Goal: Communication & Community: Answer question/provide support

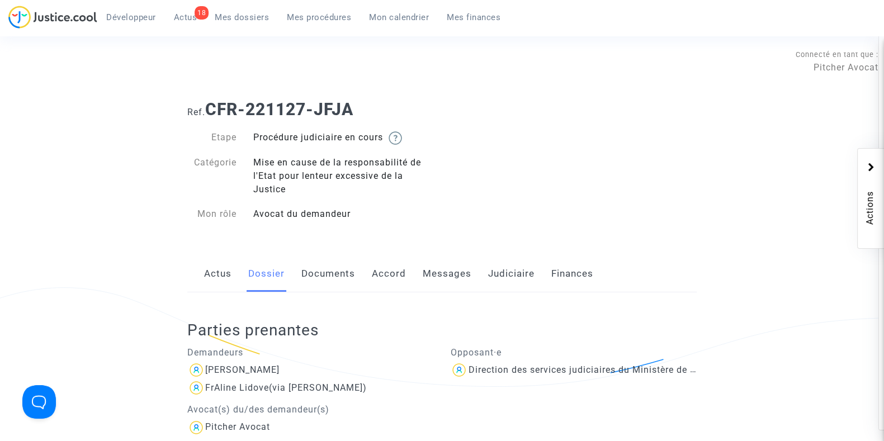
click at [241, 15] on span "Mes dossiers" at bounding box center [242, 17] width 54 height 10
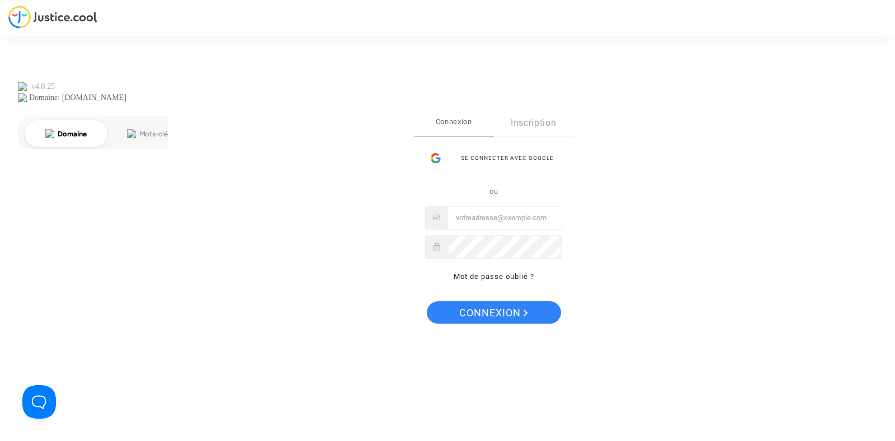
type input "[PERSON_NAME][EMAIL_ADDRESS][DOMAIN_NAME]"
click at [460, 311] on span "Connexion" at bounding box center [493, 312] width 69 height 23
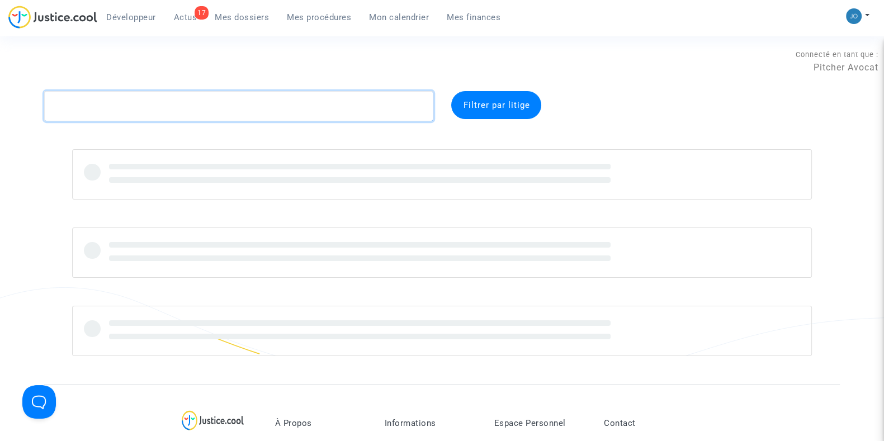
click at [260, 99] on textarea at bounding box center [238, 106] width 389 height 30
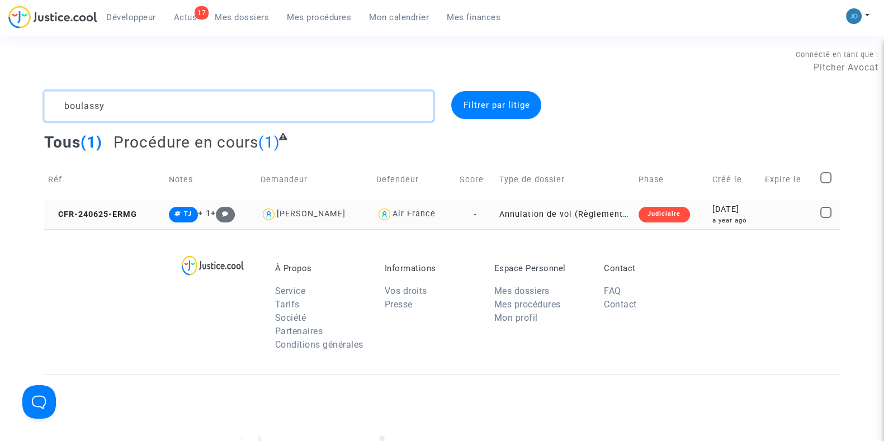
type textarea "boulassy"
click at [724, 225] on div "a year ago" at bounding box center [734, 221] width 45 height 10
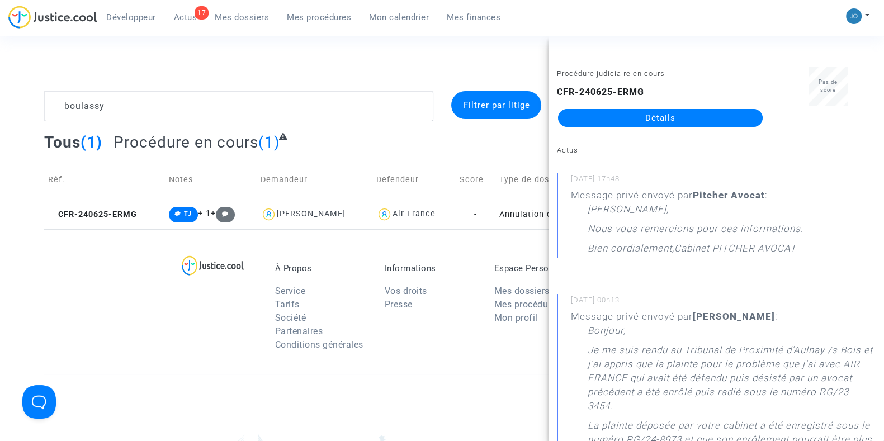
click at [653, 113] on link "Détails" at bounding box center [660, 118] width 205 height 18
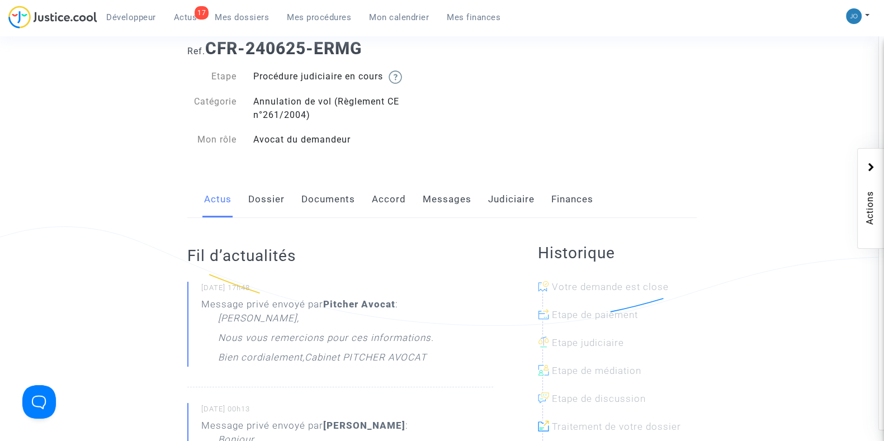
scroll to position [61, 0]
click at [498, 200] on link "Judiciaire" at bounding box center [511, 199] width 46 height 37
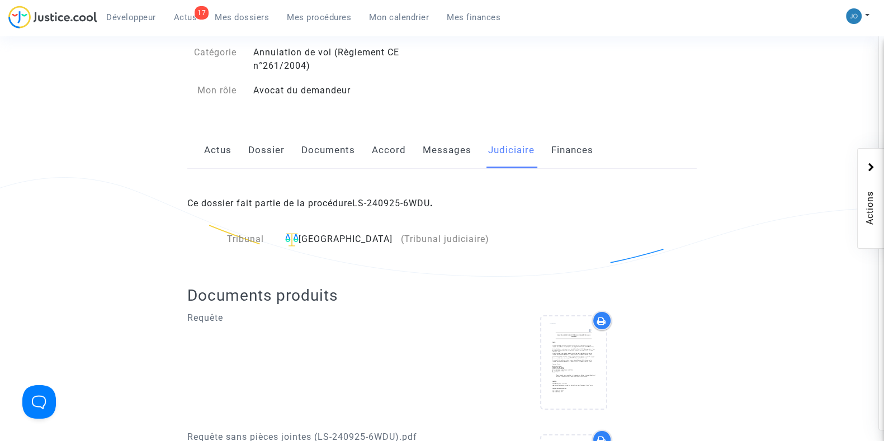
scroll to position [97, 0]
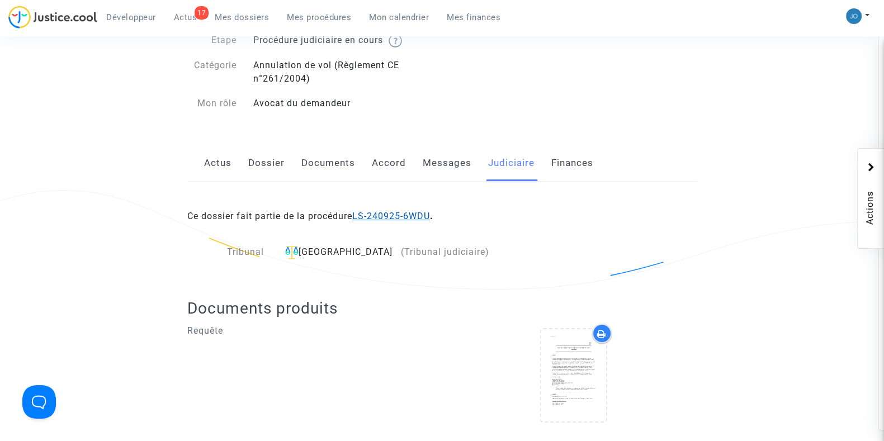
click at [404, 215] on link "LS-240925-6WDU" at bounding box center [391, 216] width 78 height 11
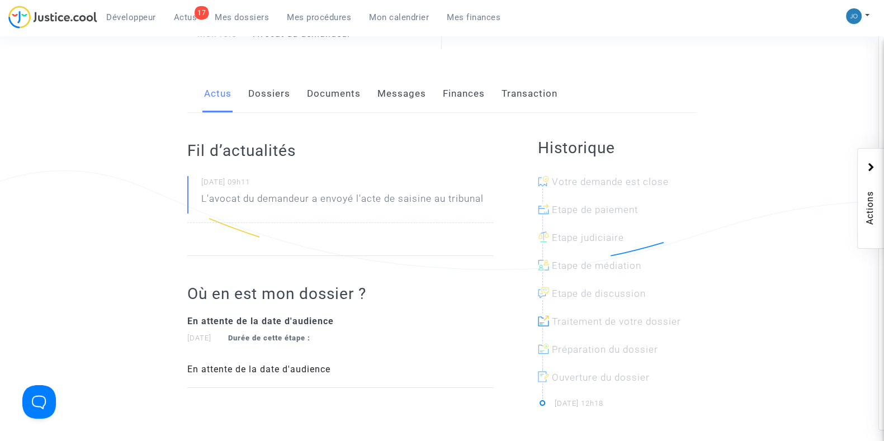
scroll to position [119, 0]
click at [270, 92] on link "Dossiers" at bounding box center [269, 92] width 42 height 37
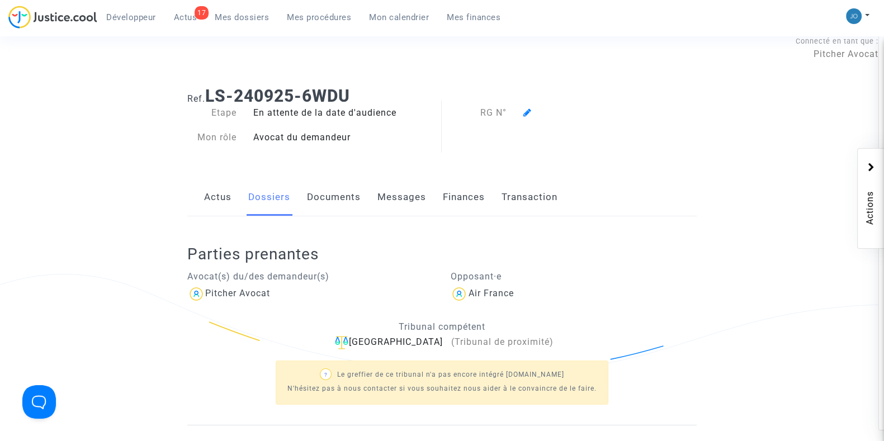
scroll to position [13, 0]
click at [321, 188] on link "Documents" at bounding box center [334, 197] width 54 height 37
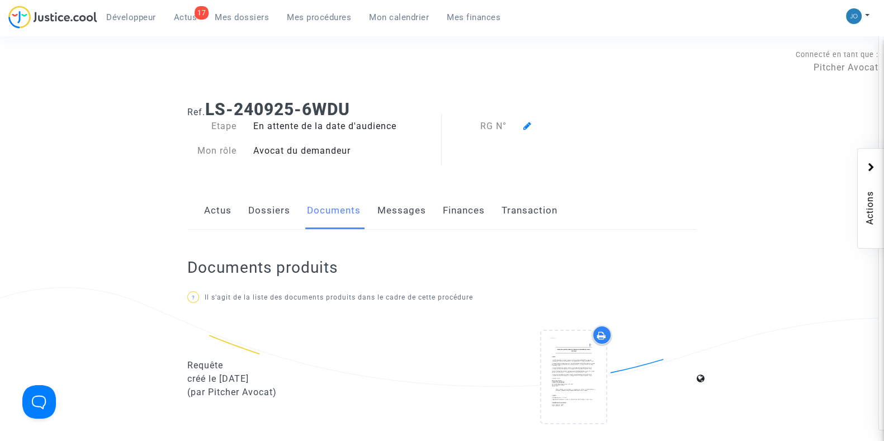
click at [269, 206] on link "Dossiers" at bounding box center [269, 210] width 42 height 37
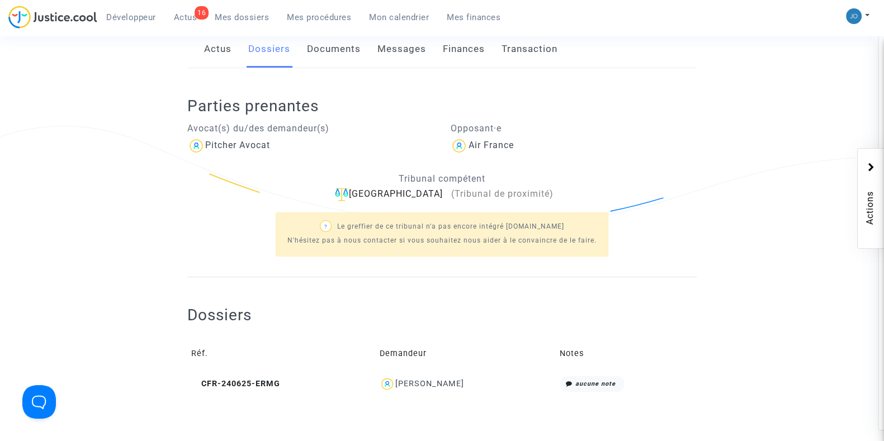
scroll to position [162, 0]
click at [425, 383] on div "Joel BOULASSY" at bounding box center [429, 384] width 69 height 10
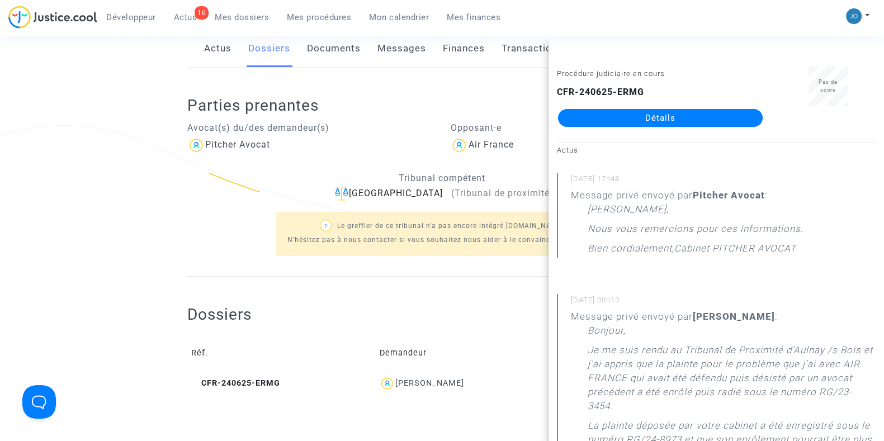
click at [478, 314] on div "Dossiers Réf. Demandeur Notes CFR-240625-ERMG Joel BOULASSY aucune note" at bounding box center [442, 350] width 510 height 91
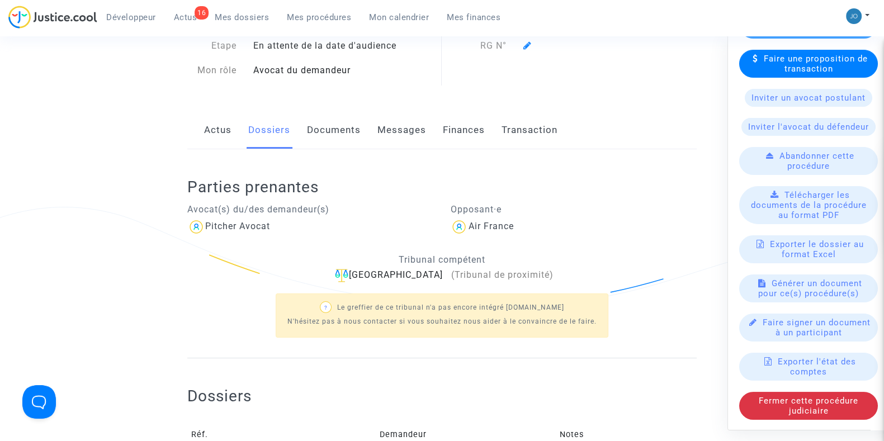
scroll to position [0, 0]
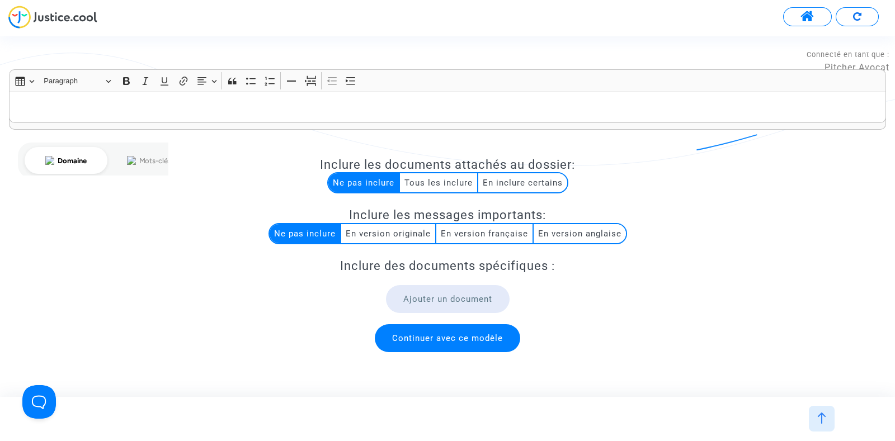
click at [807, 8] on button at bounding box center [807, 16] width 49 height 19
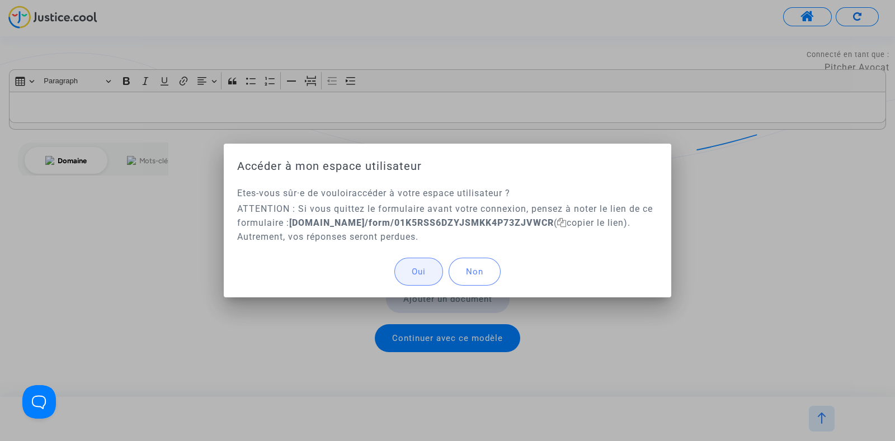
click at [403, 266] on button "Oui" at bounding box center [418, 272] width 49 height 28
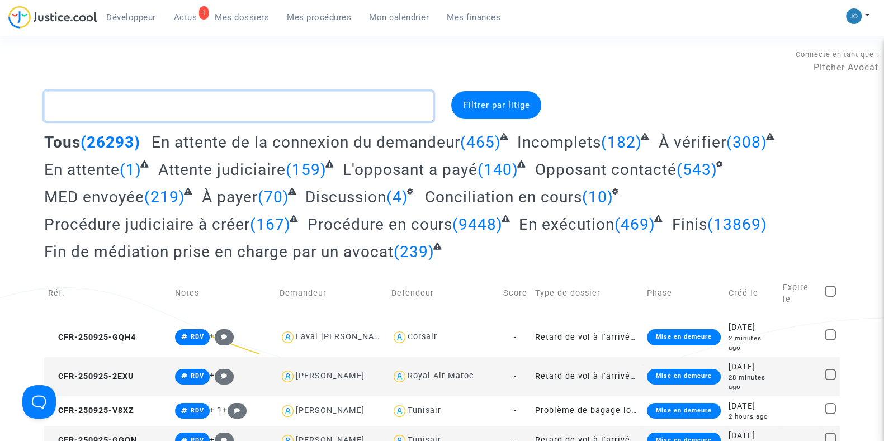
click at [348, 109] on textarea at bounding box center [238, 106] width 389 height 30
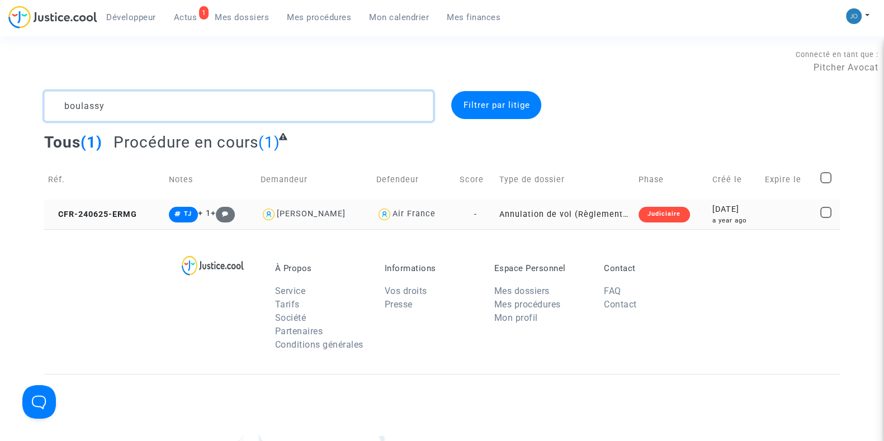
type textarea "boulassy"
click at [527, 219] on td "Annulation de vol (Règlement CE n°261/2004)" at bounding box center [565, 215] width 139 height 30
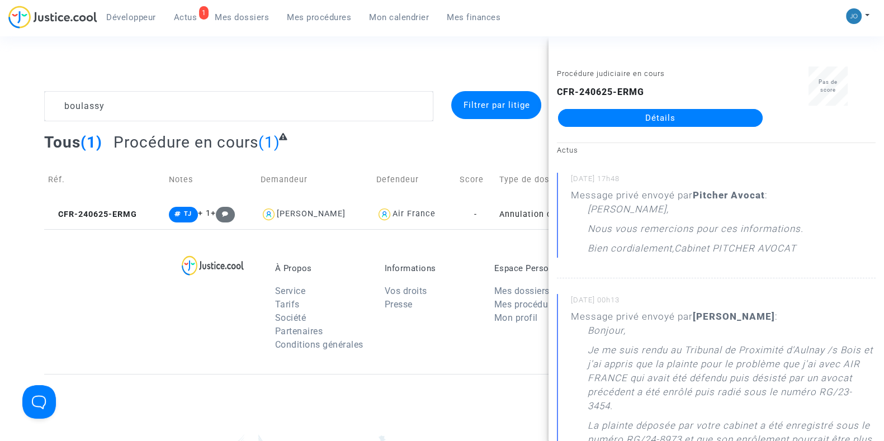
click at [668, 121] on link "Détails" at bounding box center [660, 118] width 205 height 18
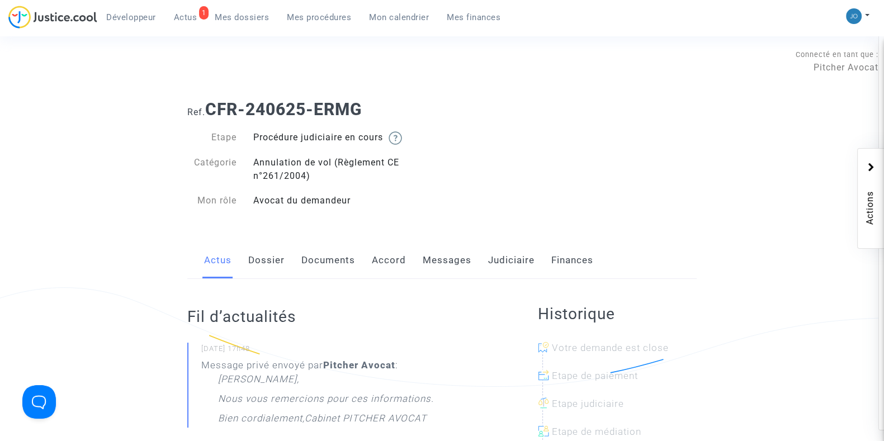
click at [319, 256] on link "Documents" at bounding box center [328, 260] width 54 height 37
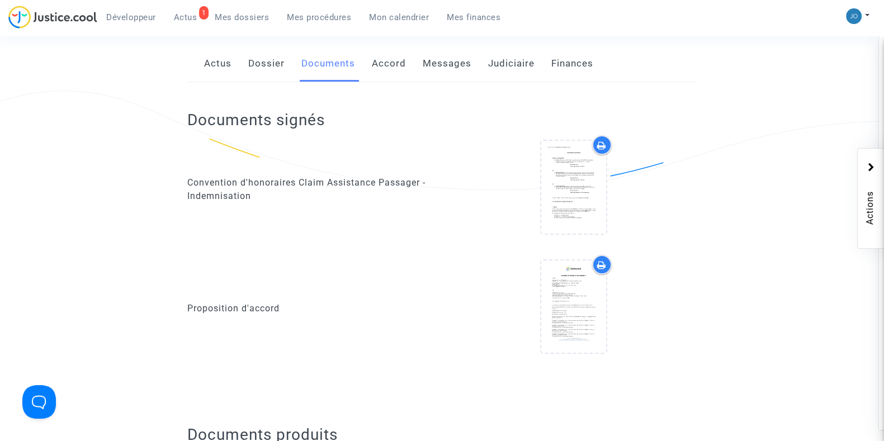
scroll to position [199, 0]
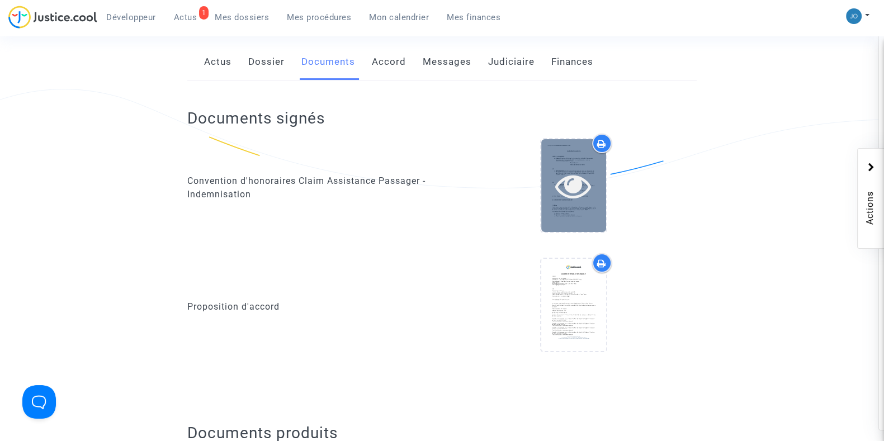
click at [563, 179] on icon at bounding box center [573, 186] width 36 height 36
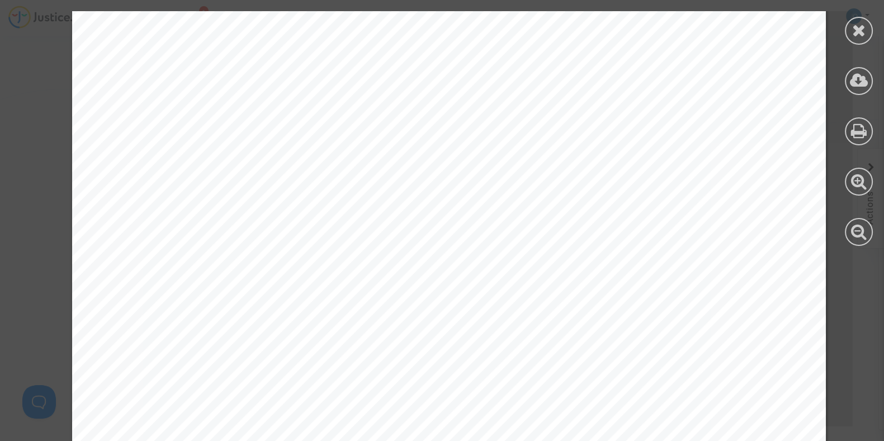
scroll to position [282, 0]
click at [857, 79] on icon at bounding box center [859, 80] width 18 height 17
click at [850, 21] on div at bounding box center [859, 31] width 28 height 28
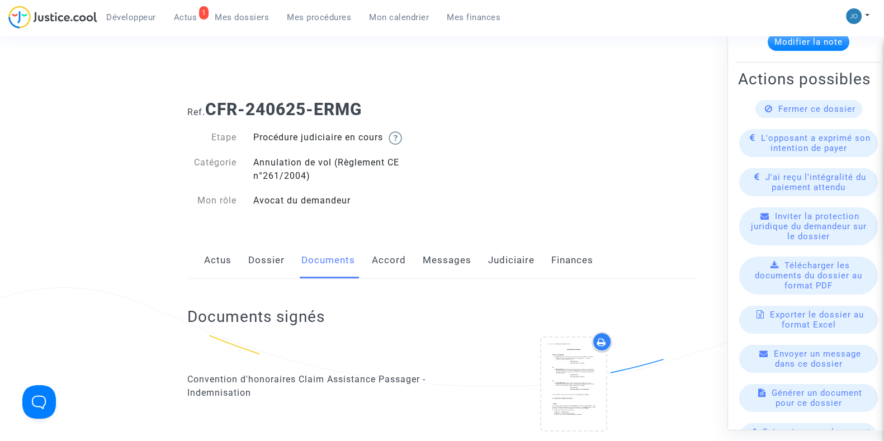
scroll to position [162, 0]
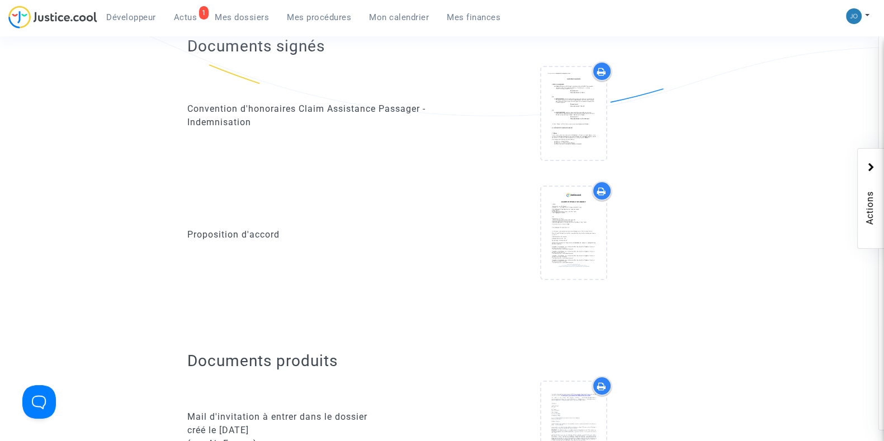
click at [395, 222] on div "Proposition d'accord" at bounding box center [310, 235] width 263 height 108
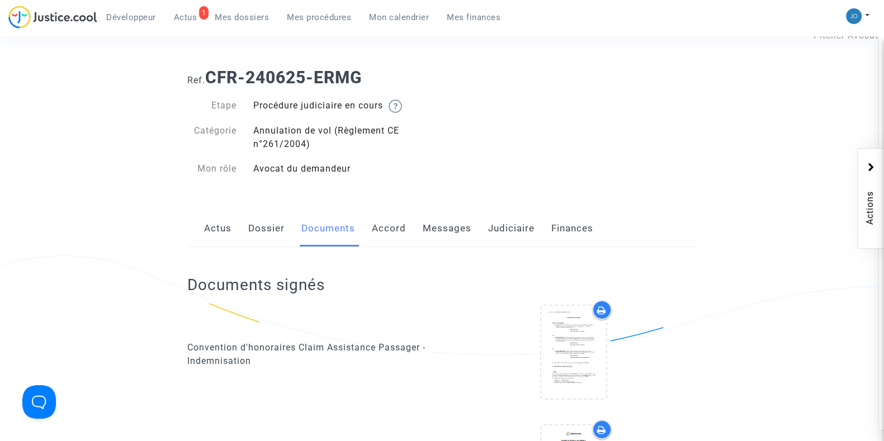
scroll to position [0, 0]
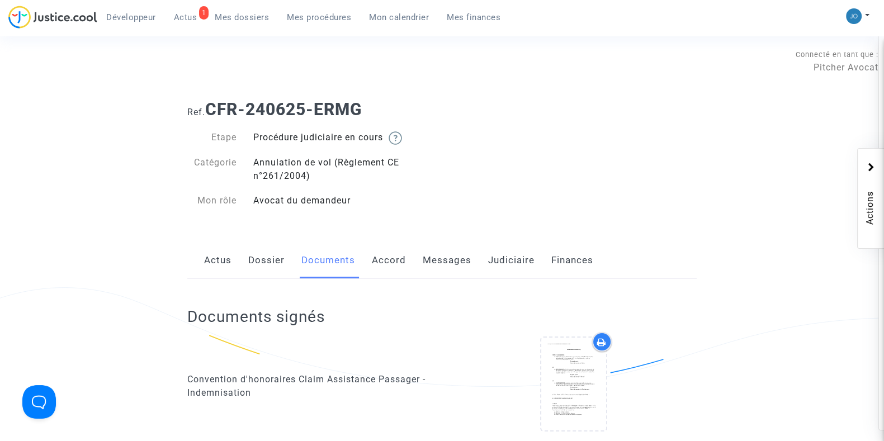
click at [265, 249] on link "Dossier" at bounding box center [266, 260] width 36 height 37
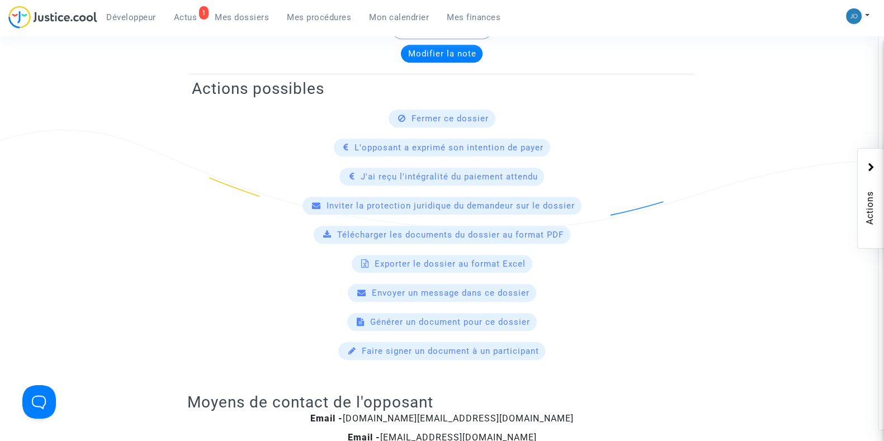
scroll to position [668, 0]
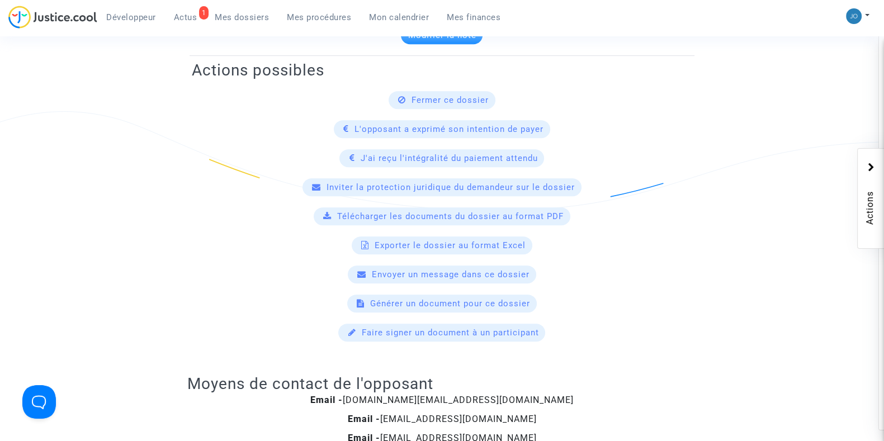
click at [531, 187] on span "Inviter la protection juridique du demandeur sur le dossier" at bounding box center [451, 187] width 248 height 10
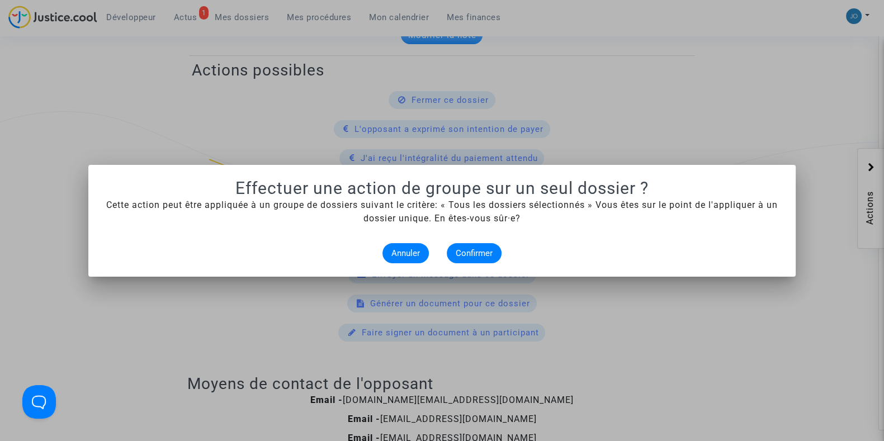
scroll to position [0, 0]
click at [459, 246] on button "Confirmer" at bounding box center [474, 253] width 55 height 20
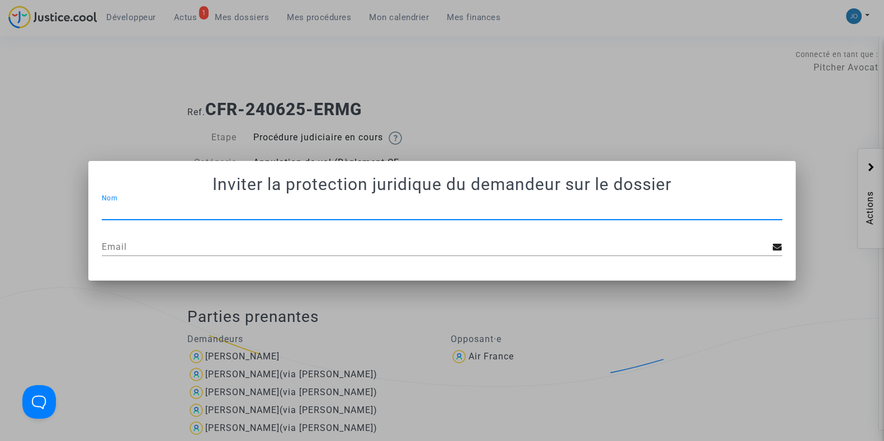
scroll to position [668, 0]
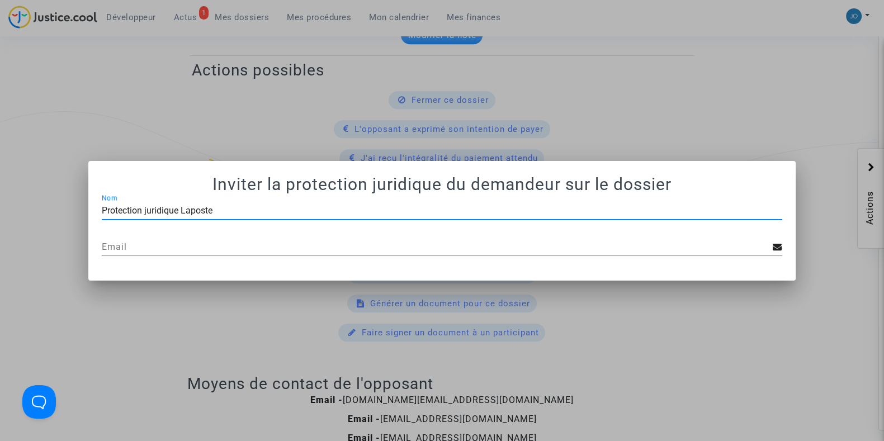
type input "Protection juridique Laposte"
click at [459, 246] on input "Email" at bounding box center [437, 247] width 671 height 10
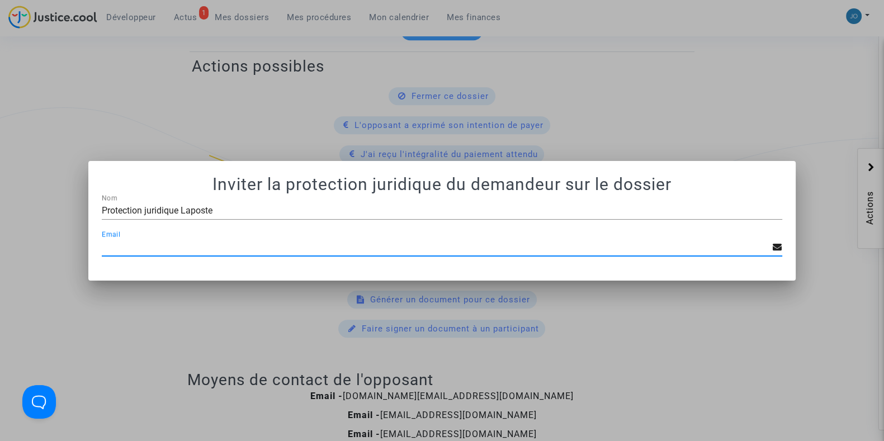
scroll to position [673, 0]
paste input "declaration.sinistre@protectionjuridique.fr"
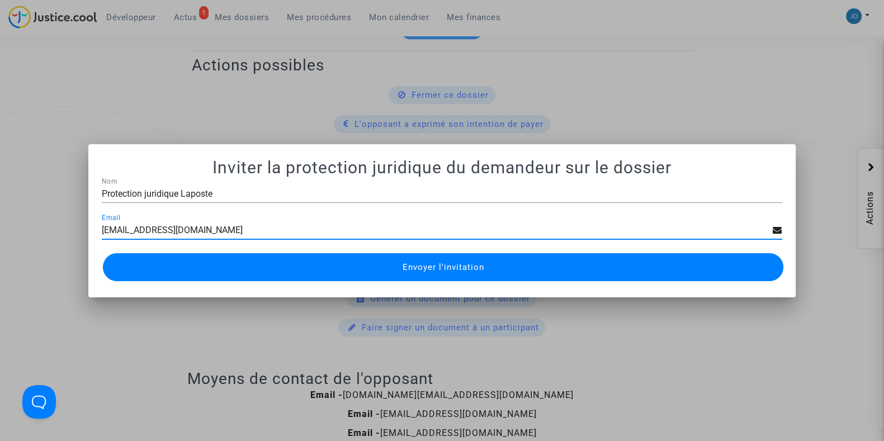
type input "declaration.sinistre@protectionjuridique.fr"
click at [461, 271] on span "Envoyer l'invitation" at bounding box center [443, 267] width 82 height 10
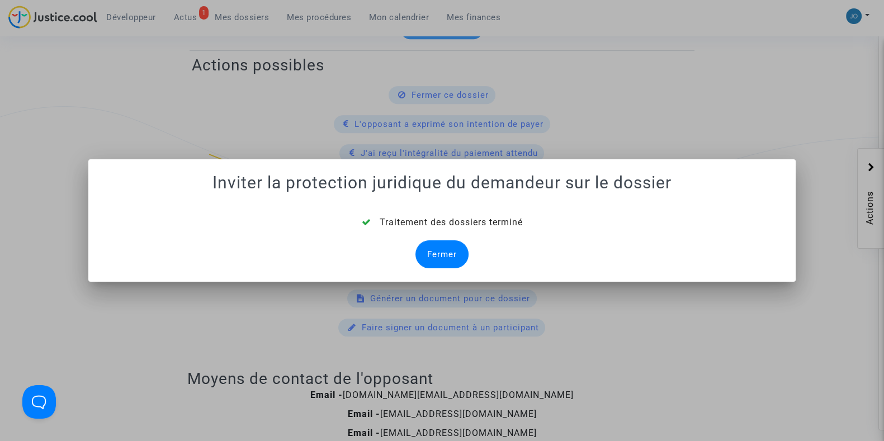
click at [437, 253] on div "Fermer" at bounding box center [442, 255] width 53 height 28
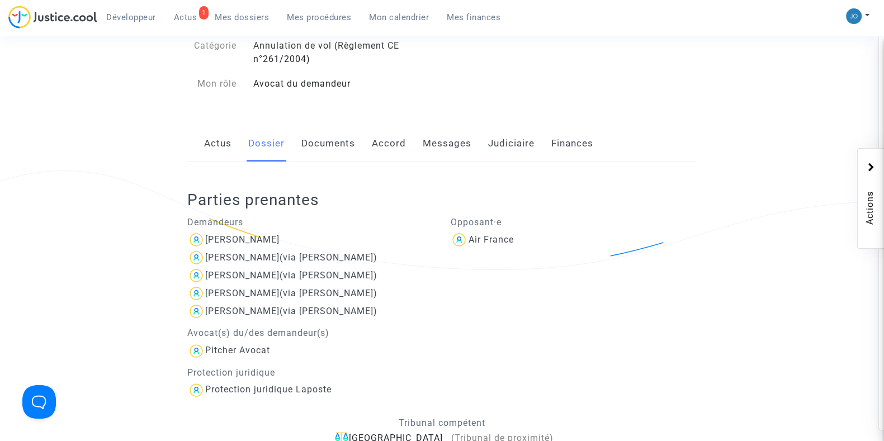
scroll to position [0, 0]
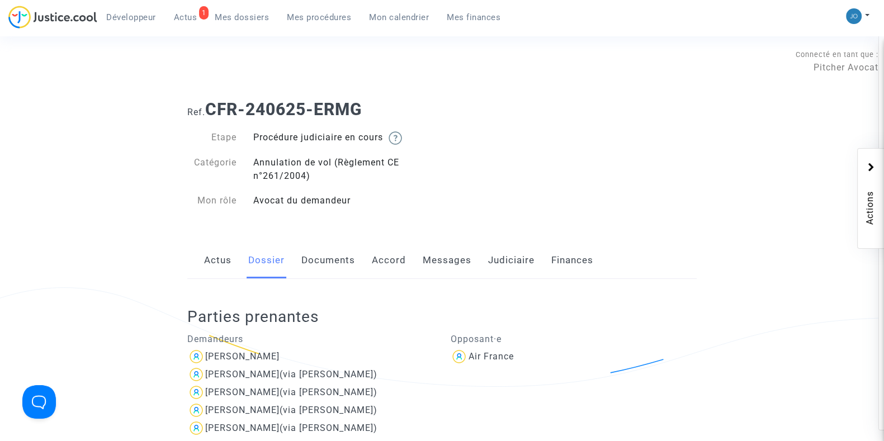
click at [236, 7] on ul "Développeur 1 Actus Mes dossiers Mes procédures Mon calendrier Mes finances" at bounding box center [303, 16] width 412 height 20
click at [242, 16] on span "Mes dossiers" at bounding box center [242, 17] width 54 height 10
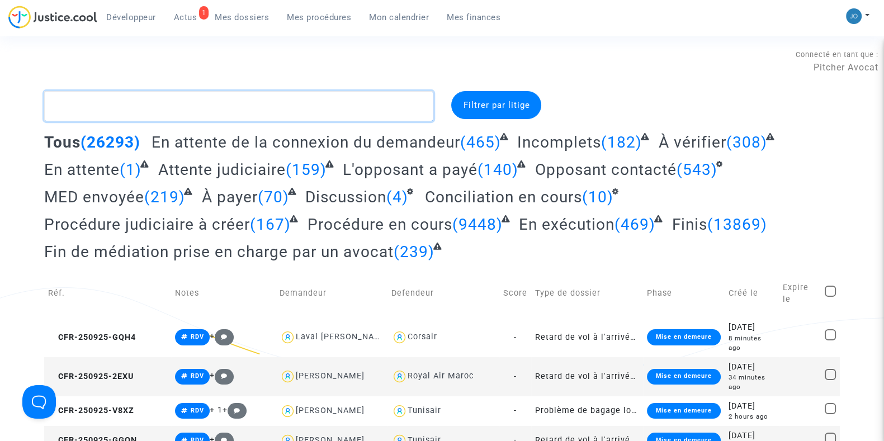
click at [412, 116] on textarea at bounding box center [238, 106] width 389 height 30
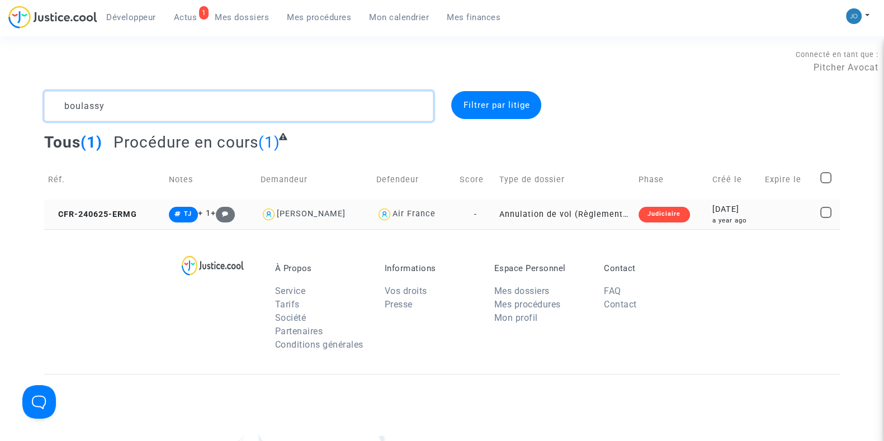
type textarea "boulassy"
click at [714, 209] on div "2024-06-25" at bounding box center [734, 210] width 45 height 12
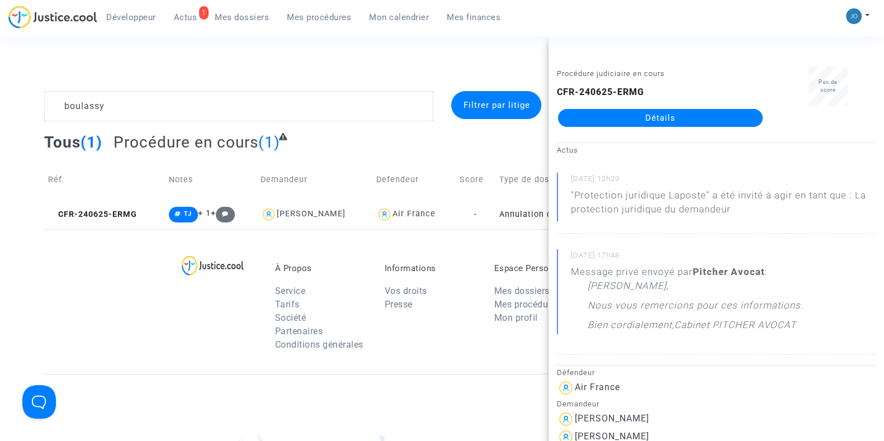
click at [663, 128] on div "Procédure judiciaire en cours CFR-240625-ERMG Détails" at bounding box center [661, 102] width 224 height 70
click at [654, 116] on link "Détails" at bounding box center [660, 118] width 205 height 18
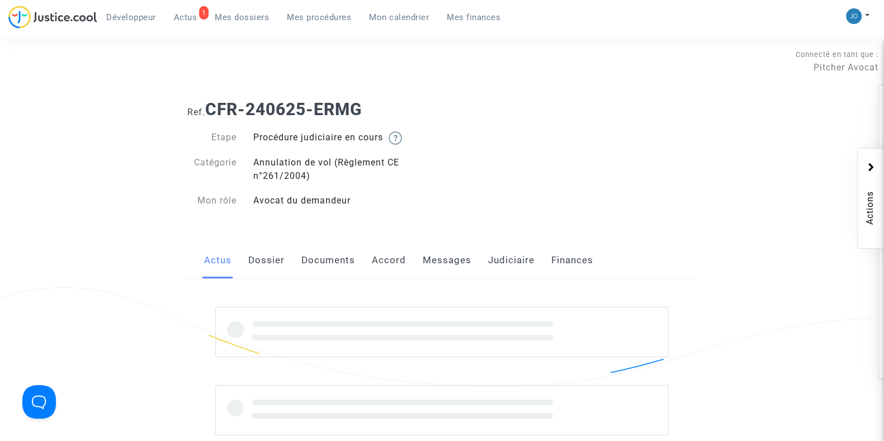
click at [500, 257] on link "Judiciaire" at bounding box center [511, 260] width 46 height 37
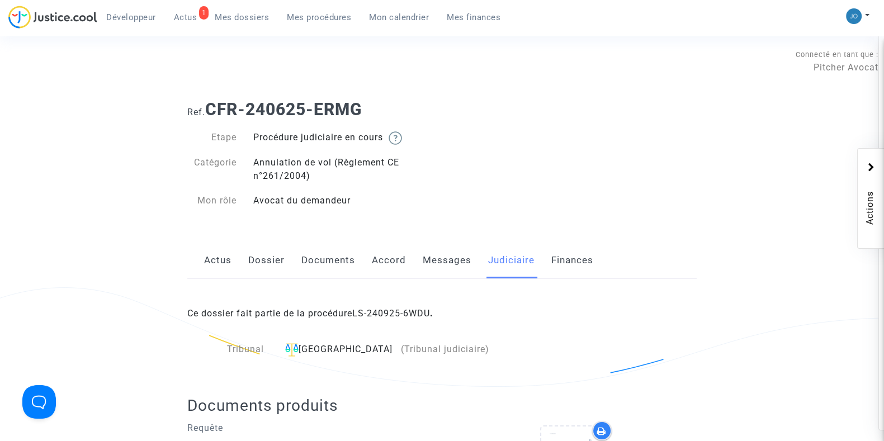
click at [448, 268] on link "Messages" at bounding box center [447, 260] width 49 height 37
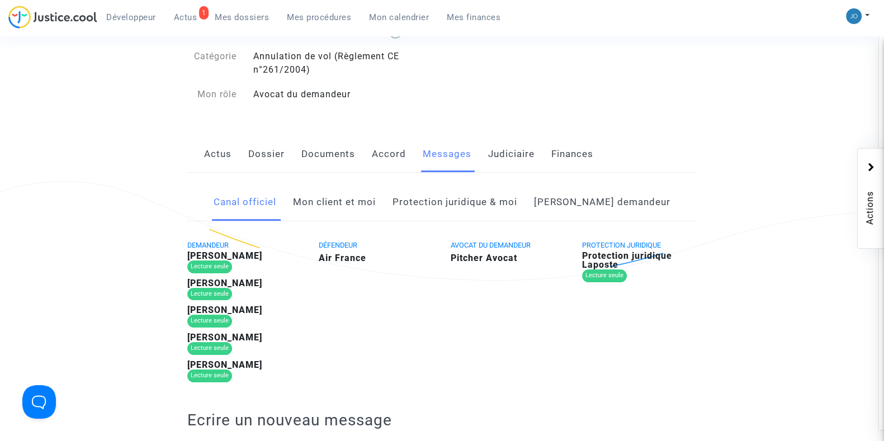
scroll to position [109, 0]
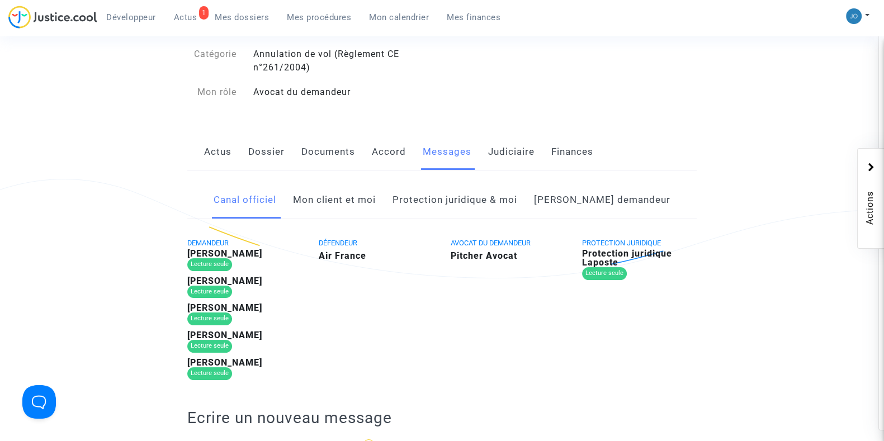
click at [464, 206] on link "Protection juridique & moi" at bounding box center [455, 200] width 125 height 37
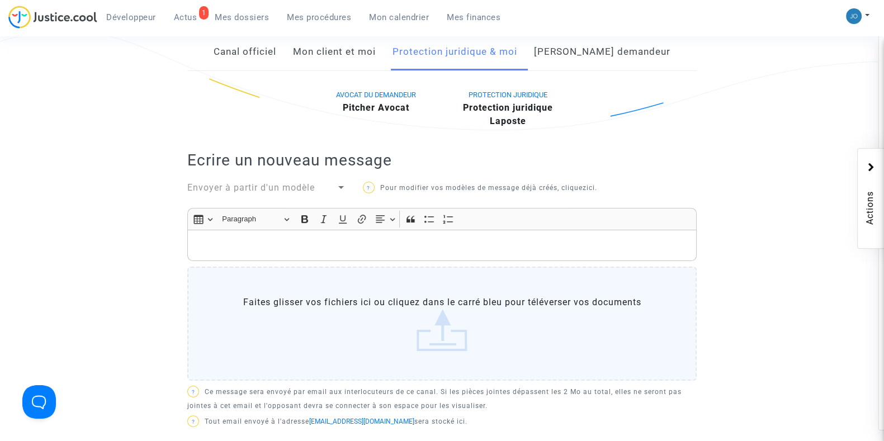
scroll to position [248, 0]
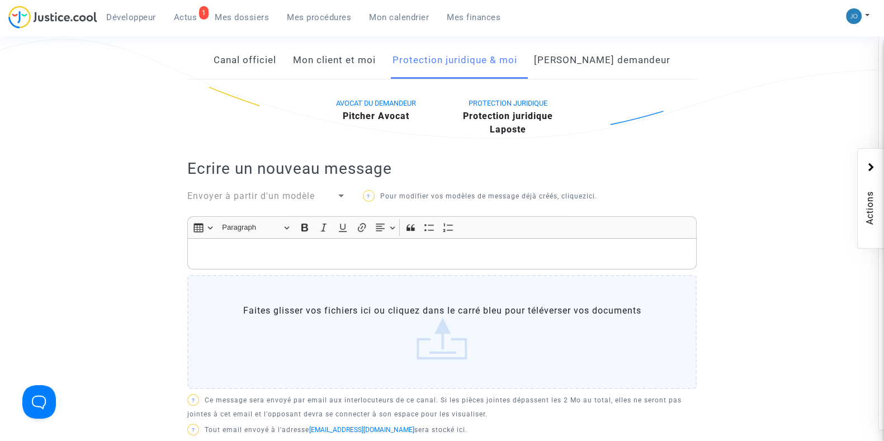
click at [341, 198] on div at bounding box center [341, 196] width 10 height 13
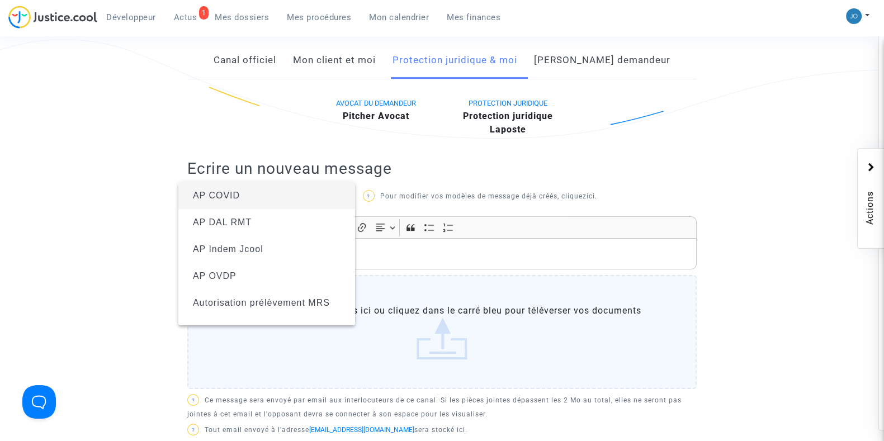
click at [810, 143] on div at bounding box center [442, 220] width 884 height 441
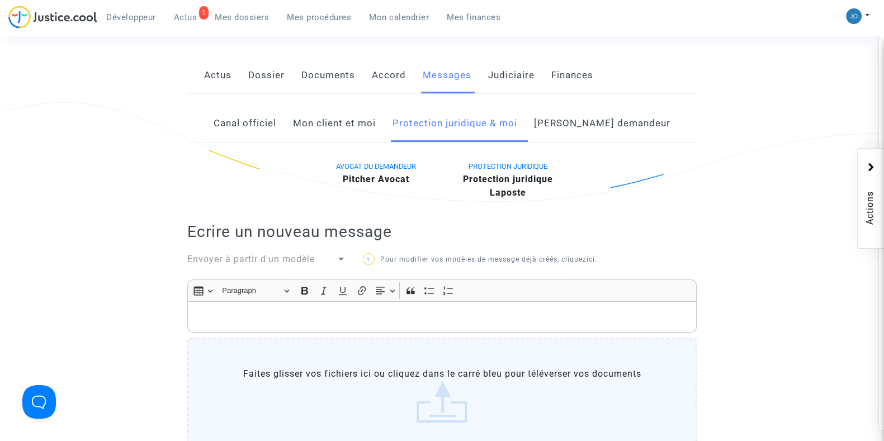
scroll to position [180, 0]
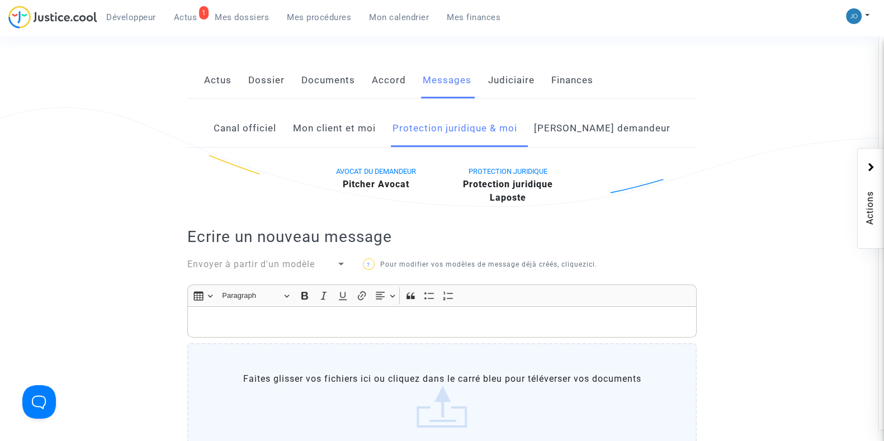
click at [626, 131] on link "Côté demandeur" at bounding box center [602, 128] width 136 height 37
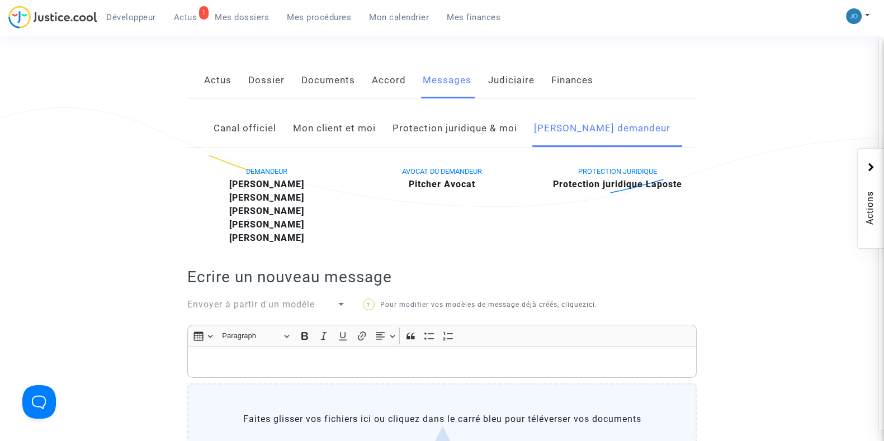
click at [367, 135] on link "Mon client et moi" at bounding box center [334, 128] width 83 height 37
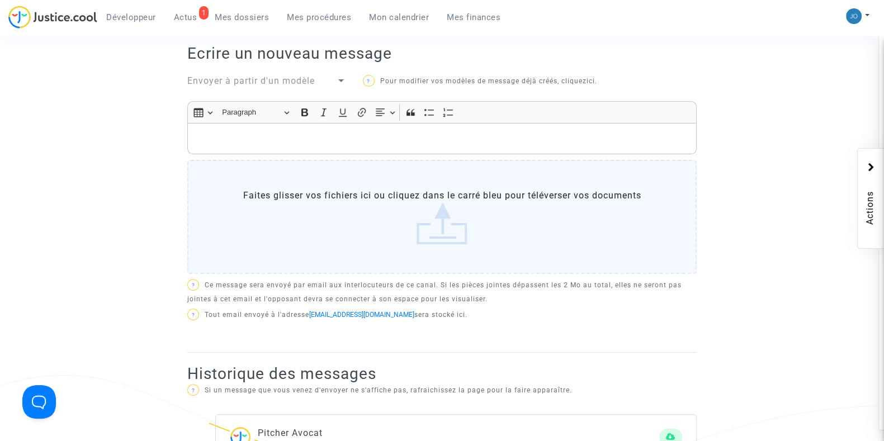
scroll to position [405, 0]
click at [367, 135] on p "Rich Text Editor, main" at bounding box center [443, 138] width 498 height 14
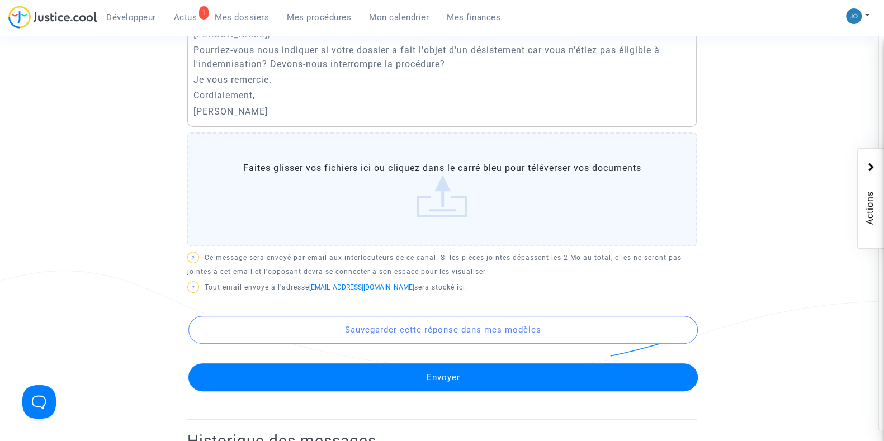
scroll to position [520, 0]
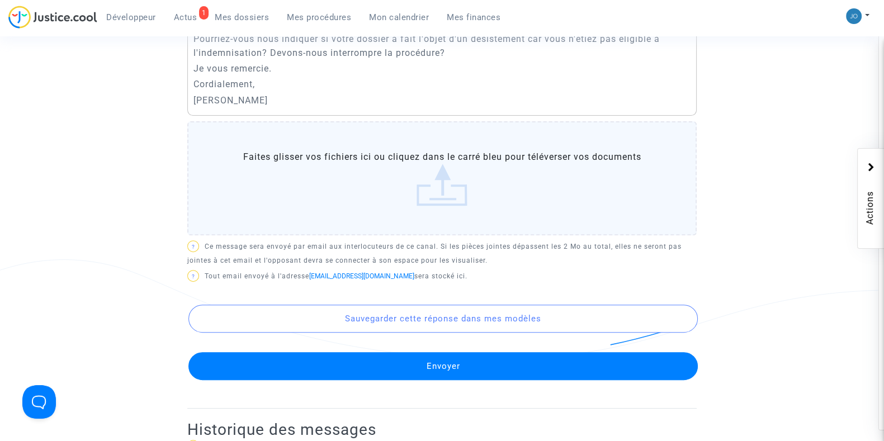
click at [447, 362] on button "Envoyer" at bounding box center [444, 366] width 510 height 28
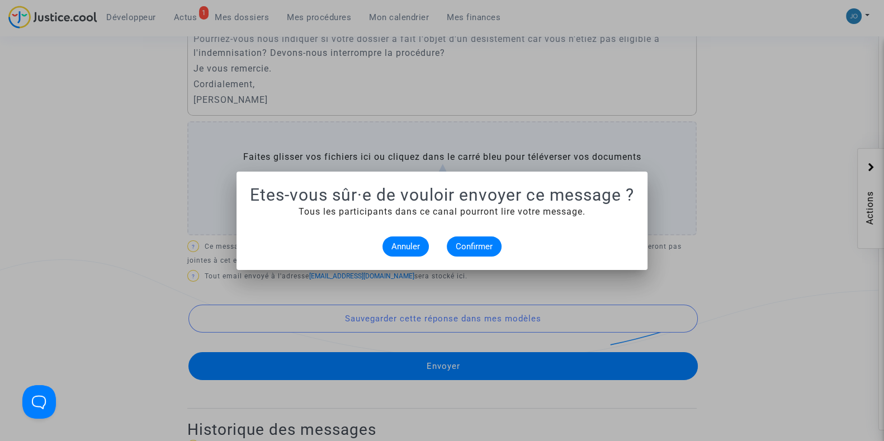
scroll to position [0, 0]
click at [469, 251] on span "Confirmer" at bounding box center [474, 247] width 37 height 10
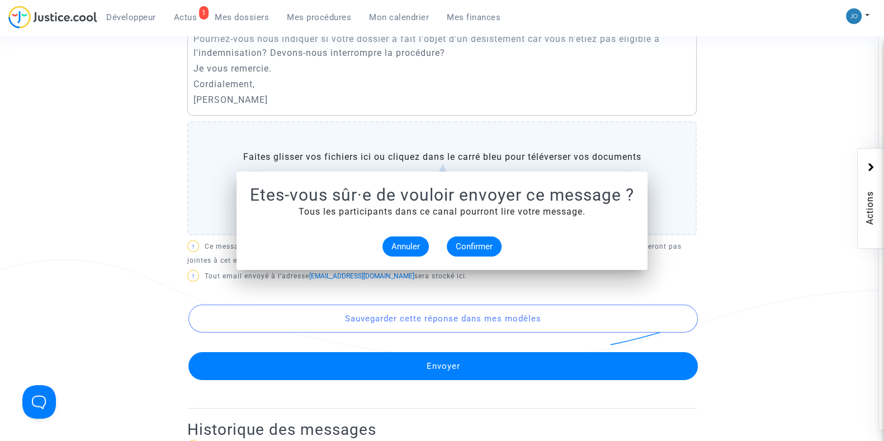
scroll to position [520, 0]
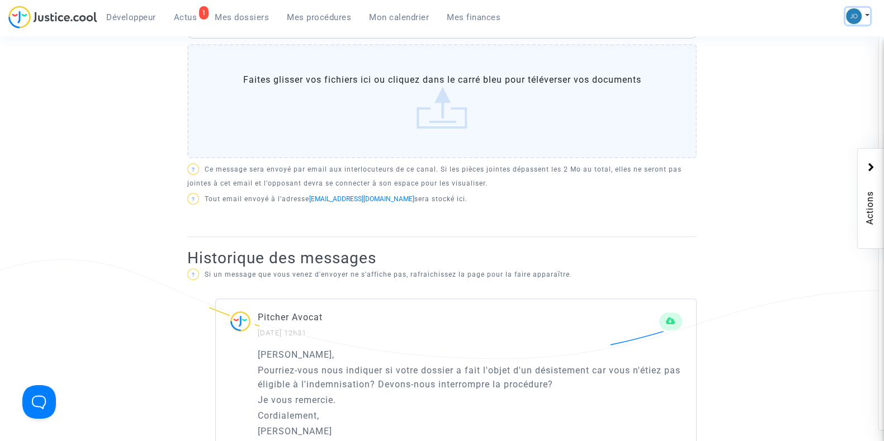
click at [864, 15] on button at bounding box center [858, 16] width 25 height 17
click at [826, 51] on link "Changer de compte" at bounding box center [813, 58] width 113 height 18
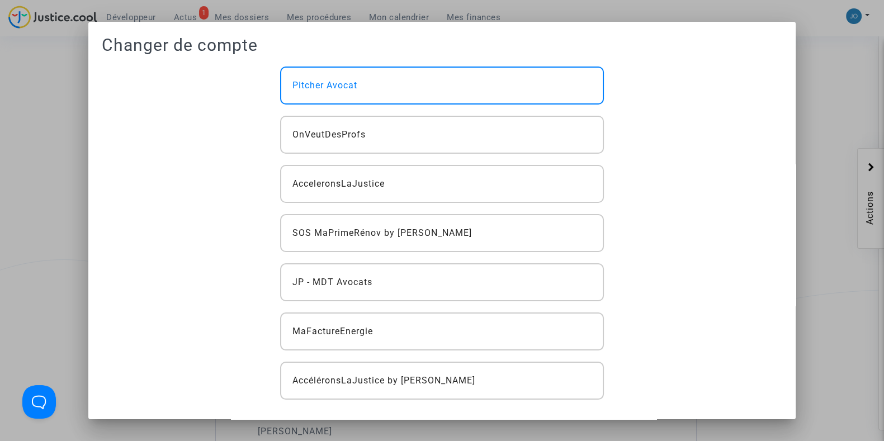
scroll to position [3, 0]
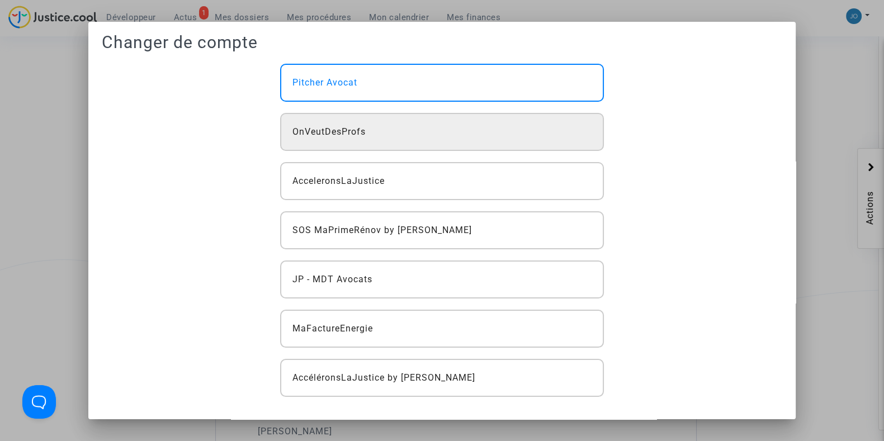
click at [411, 122] on div "OnVeutDesProfs" at bounding box center [441, 132] width 323 height 38
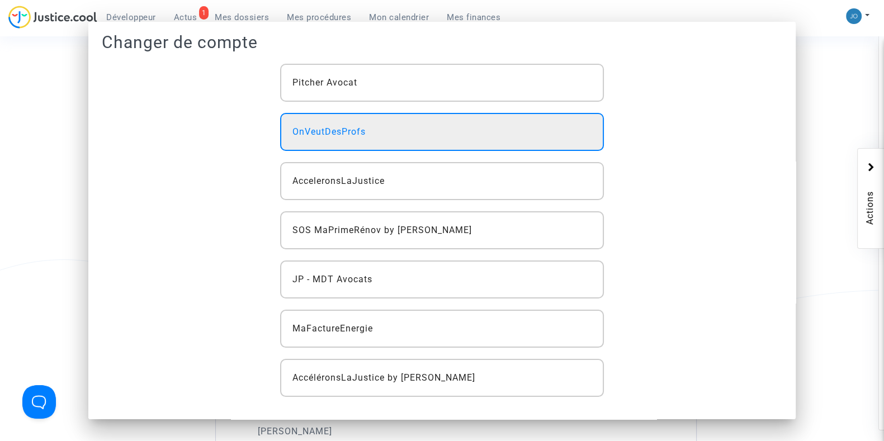
scroll to position [520, 0]
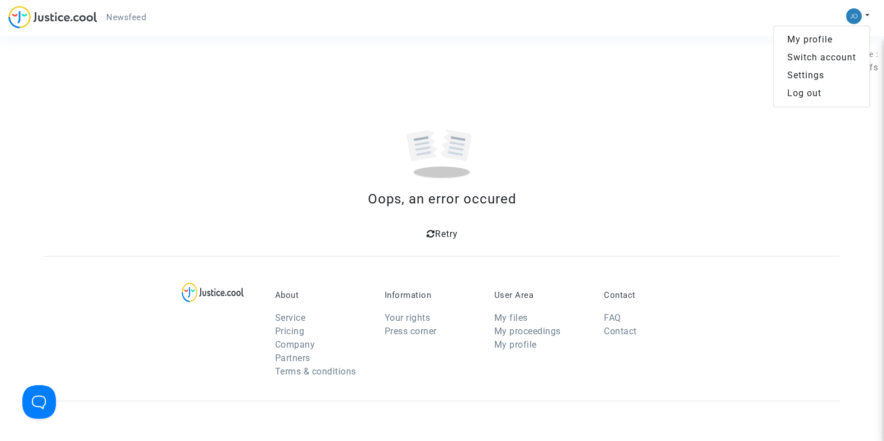
click at [671, 114] on div "Oops, an error occured Retry" at bounding box center [442, 167] width 796 height 152
